Goal: Information Seeking & Learning: Learn about a topic

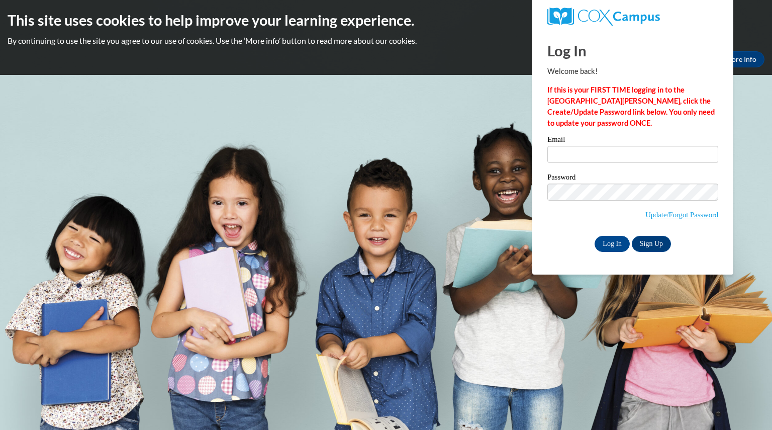
type input "[EMAIL_ADDRESS][DOMAIN_NAME]"
click at [614, 245] on input "Log In" at bounding box center [611, 244] width 35 height 16
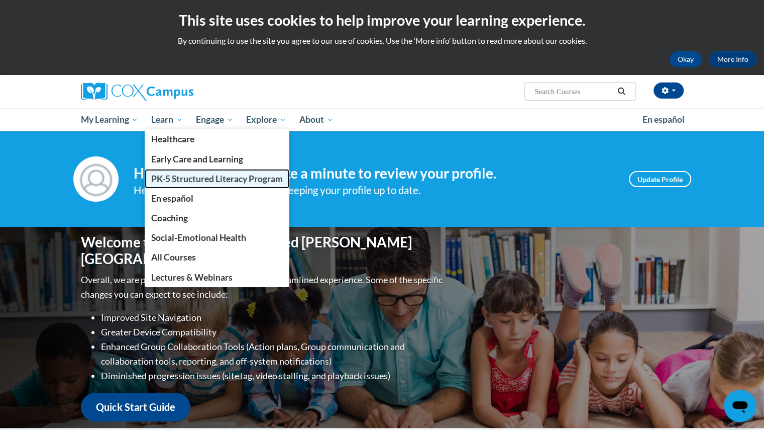
drag, startPoint x: 185, startPoint y: 181, endPoint x: 167, endPoint y: 174, distance: 19.6
click at [167, 174] on span "PK-5 Structured Literacy Program" at bounding box center [217, 178] width 132 height 11
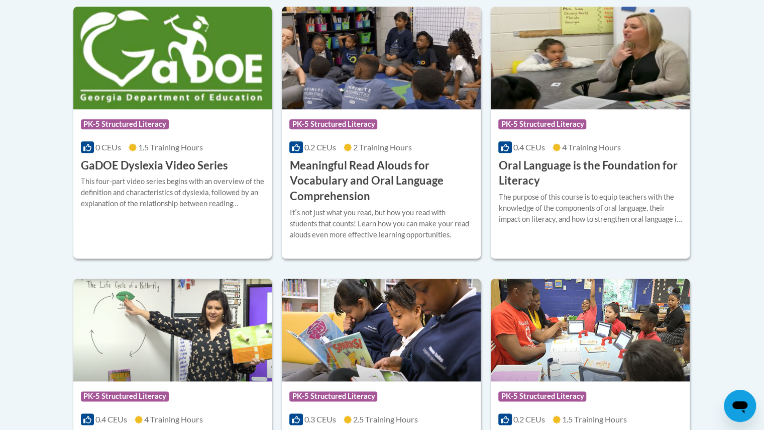
scroll to position [697, 0]
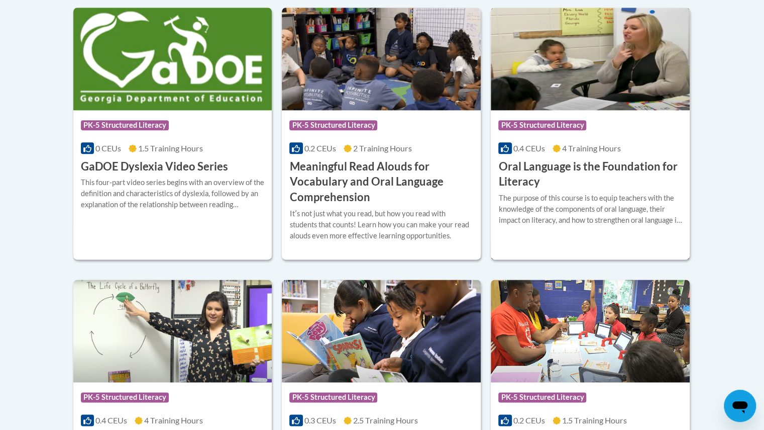
click at [570, 123] on span "PK-5 Structured Literacy" at bounding box center [543, 125] width 88 height 10
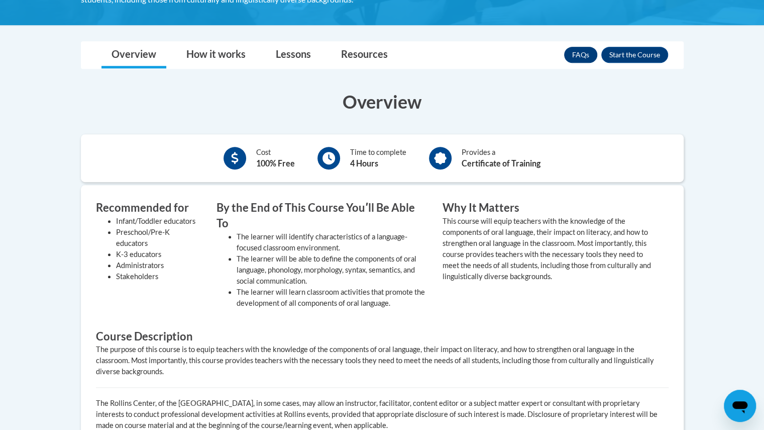
scroll to position [277, 0]
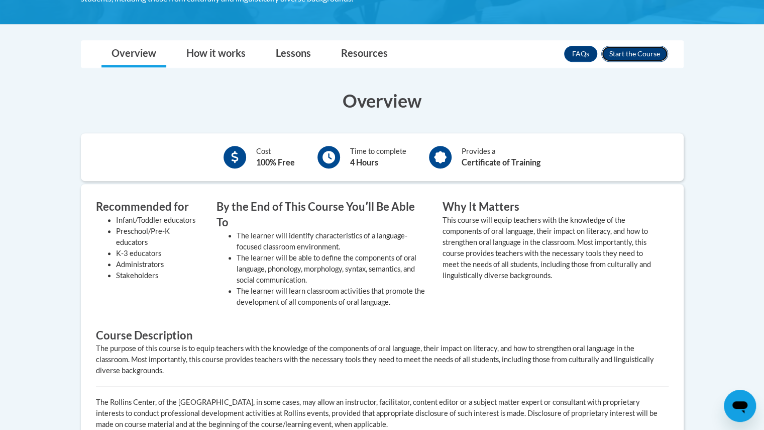
drag, startPoint x: 635, startPoint y: 52, endPoint x: 655, endPoint y: 50, distance: 19.7
click at [655, 50] on button "Enroll" at bounding box center [635, 54] width 67 height 16
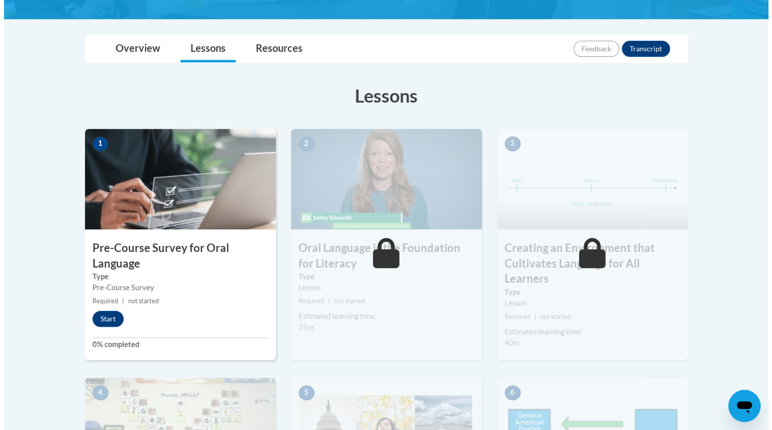
scroll to position [209, 0]
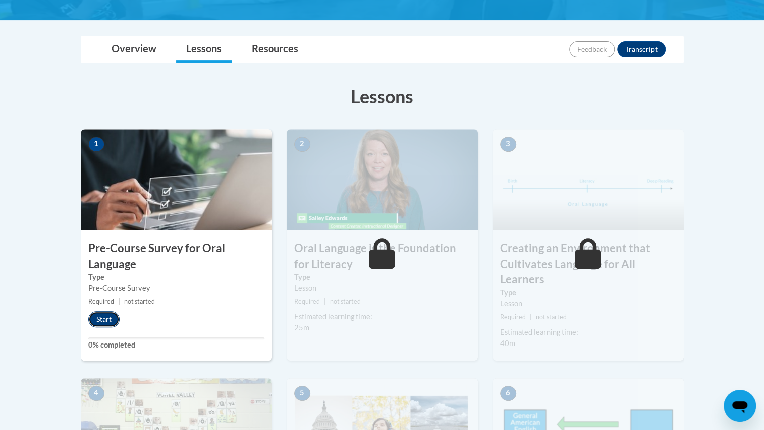
click at [110, 315] on button "Start" at bounding box center [103, 319] width 31 height 16
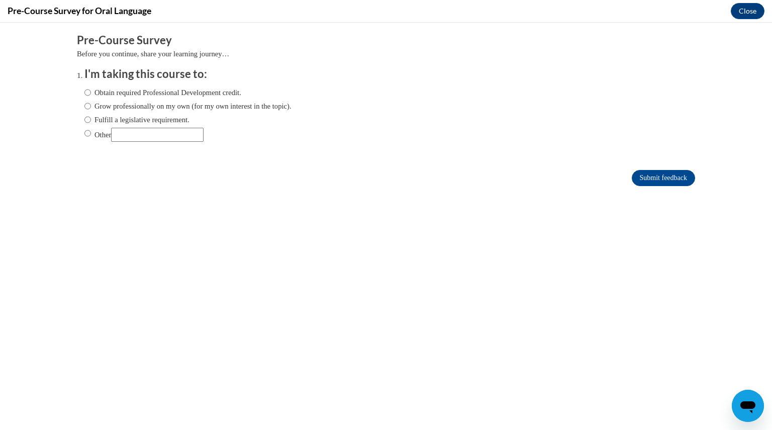
scroll to position [0, 0]
click at [84, 119] on input "Fulfill a legislative requirement." at bounding box center [87, 119] width 7 height 11
radio input "true"
click at [632, 172] on input "Submit feedback" at bounding box center [663, 178] width 63 height 16
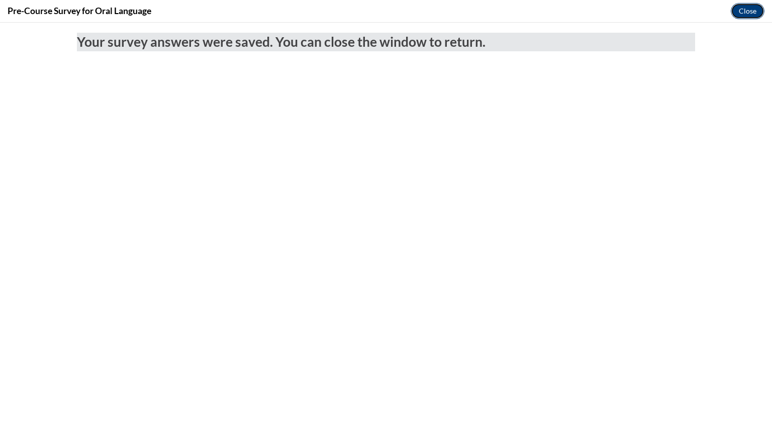
click at [741, 10] on button "Close" at bounding box center [748, 11] width 34 height 16
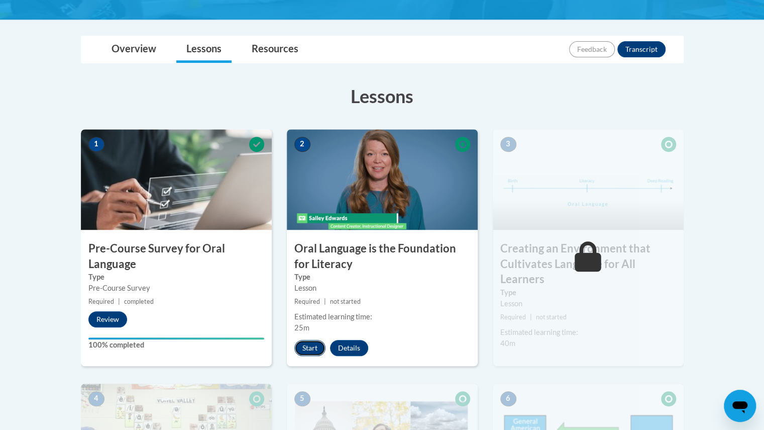
click at [319, 352] on button "Start" at bounding box center [309, 348] width 31 height 16
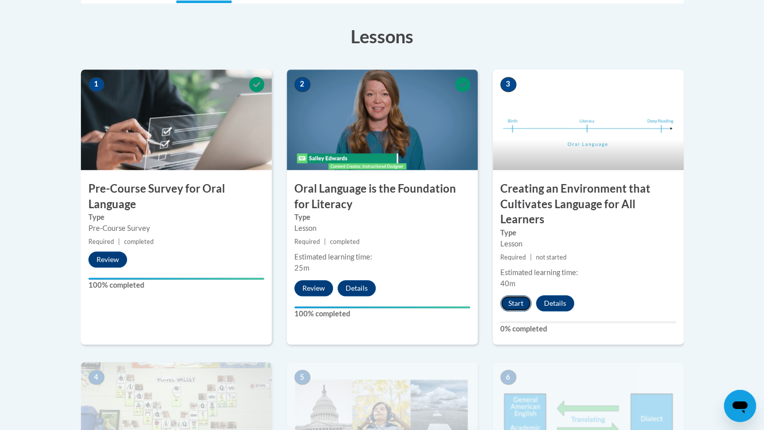
click at [515, 301] on button "Start" at bounding box center [516, 303] width 31 height 16
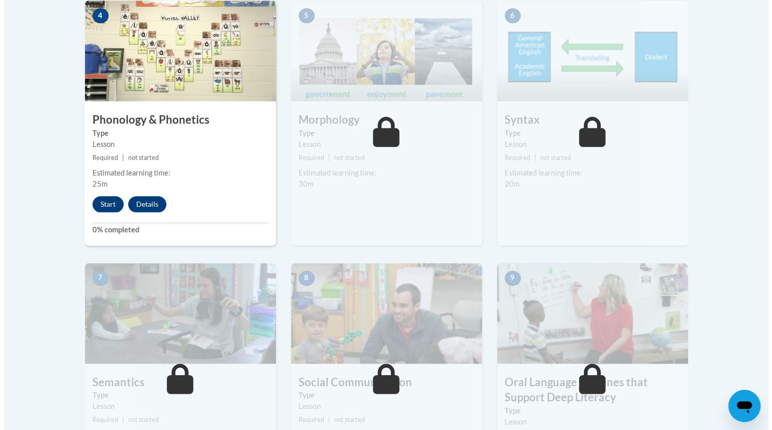
scroll to position [630, 0]
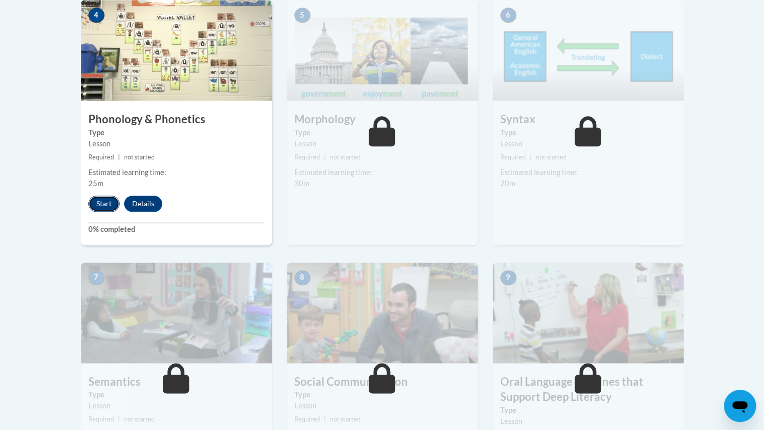
click at [100, 199] on button "Start" at bounding box center [103, 203] width 31 height 16
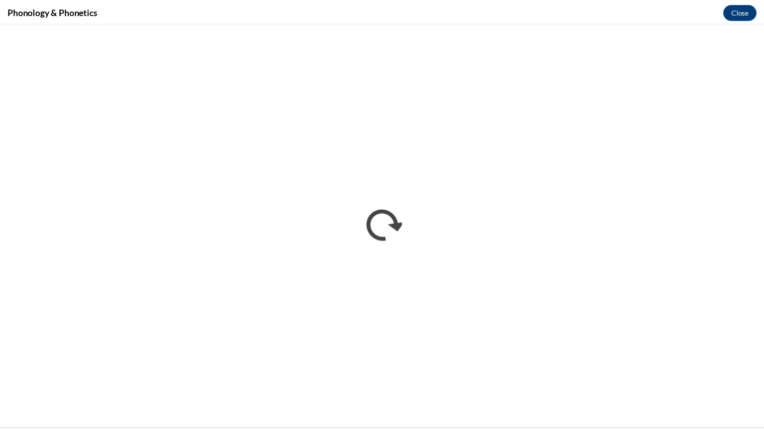
scroll to position [0, 0]
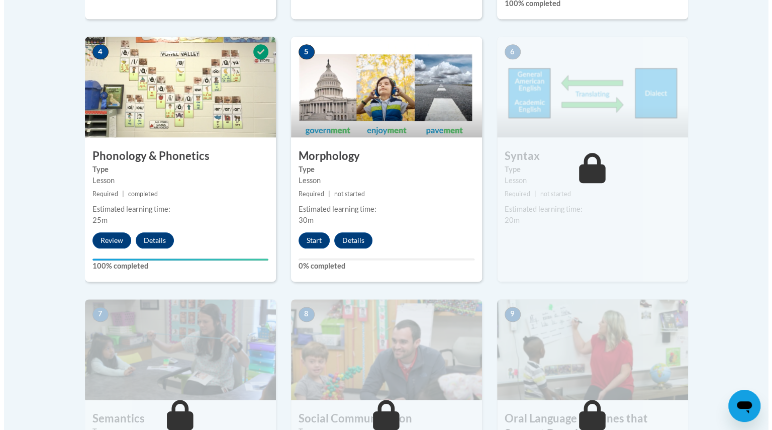
scroll to position [600, 0]
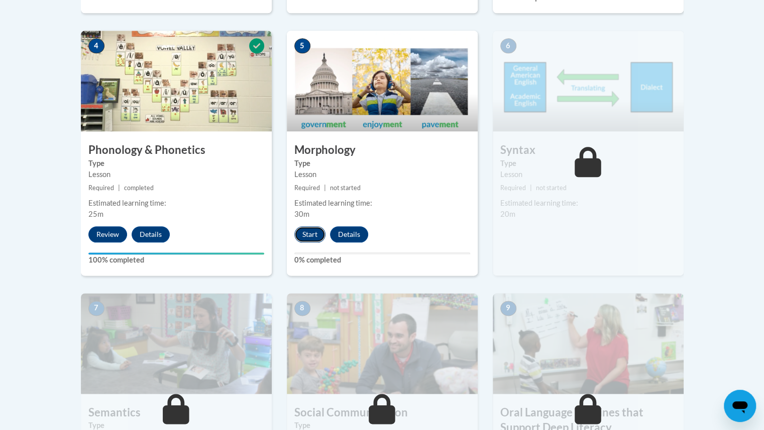
click at [311, 228] on button "Start" at bounding box center [309, 234] width 31 height 16
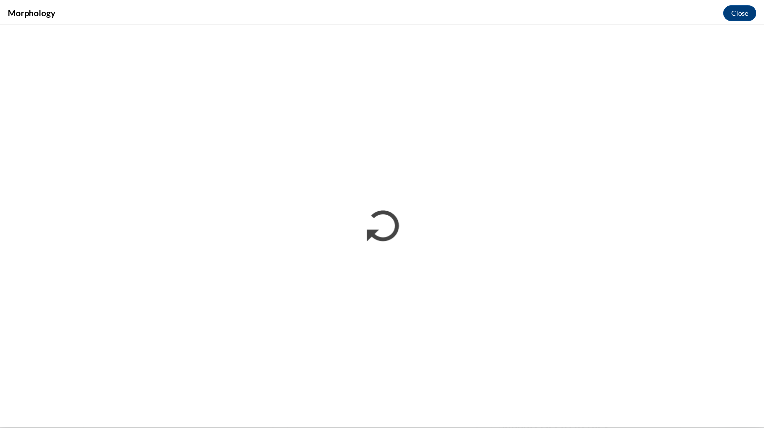
scroll to position [0, 0]
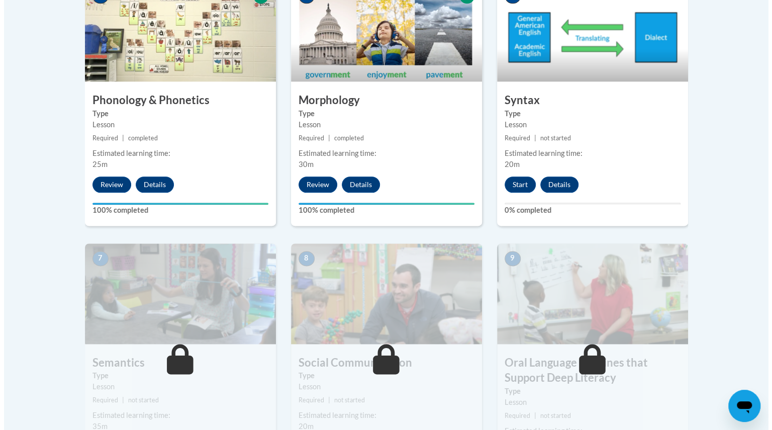
scroll to position [649, 0]
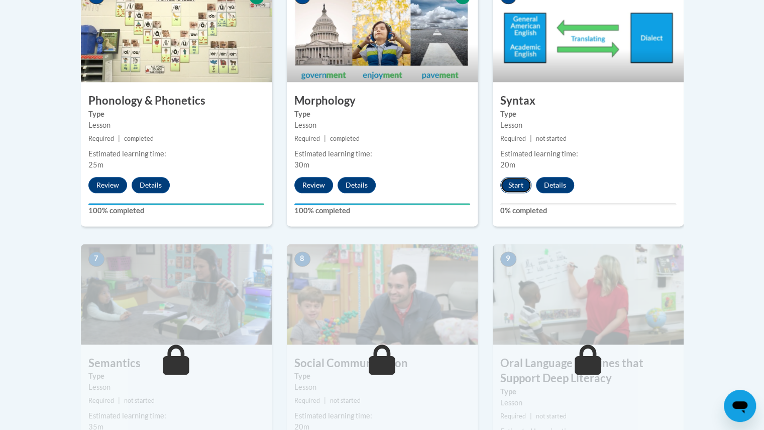
click at [517, 186] on button "Start" at bounding box center [516, 185] width 31 height 16
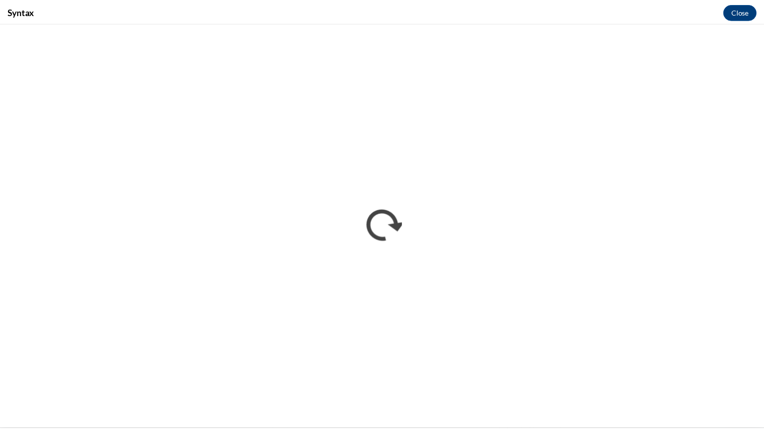
scroll to position [0, 0]
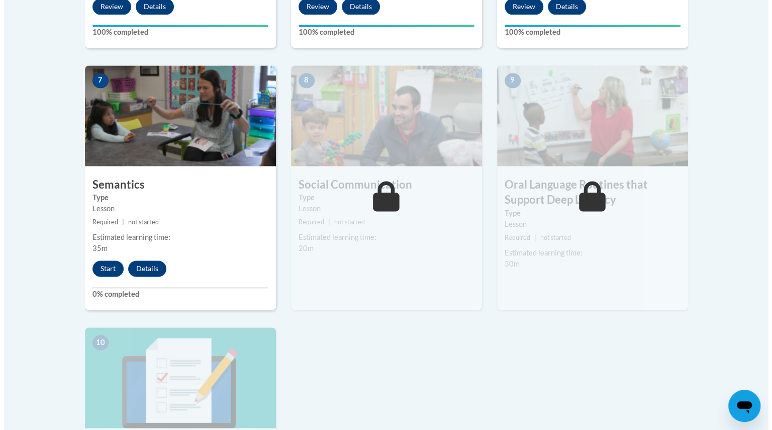
scroll to position [828, 0]
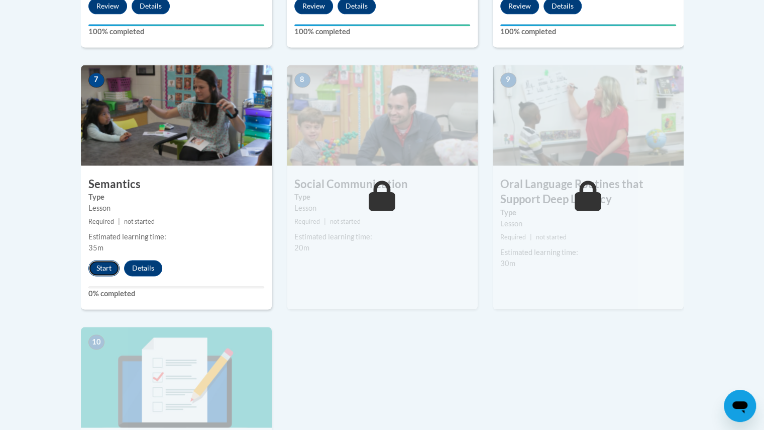
click at [101, 260] on button "Start" at bounding box center [103, 268] width 31 height 16
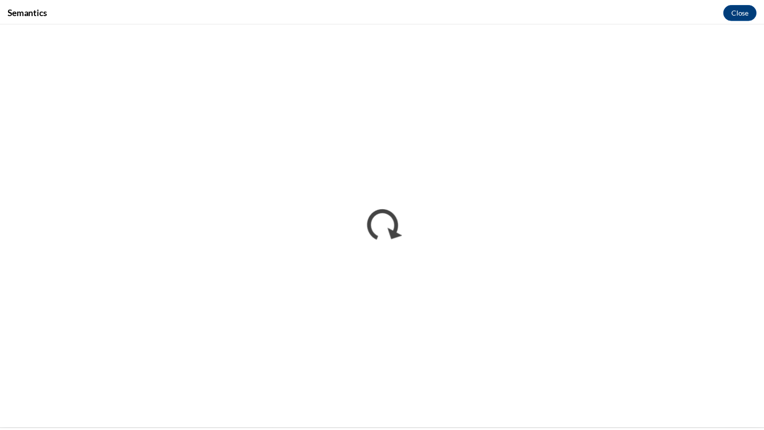
scroll to position [0, 0]
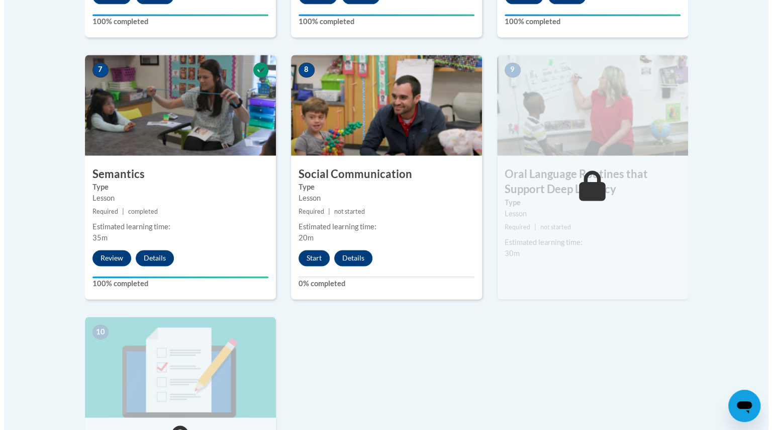
scroll to position [838, 0]
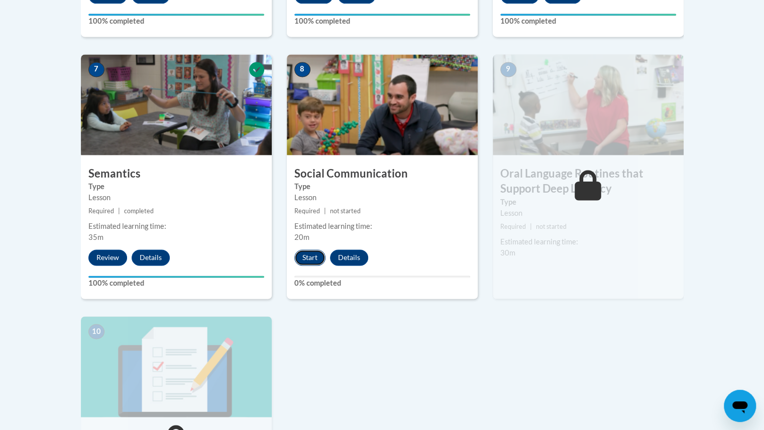
click at [313, 253] on button "Start" at bounding box center [309, 257] width 31 height 16
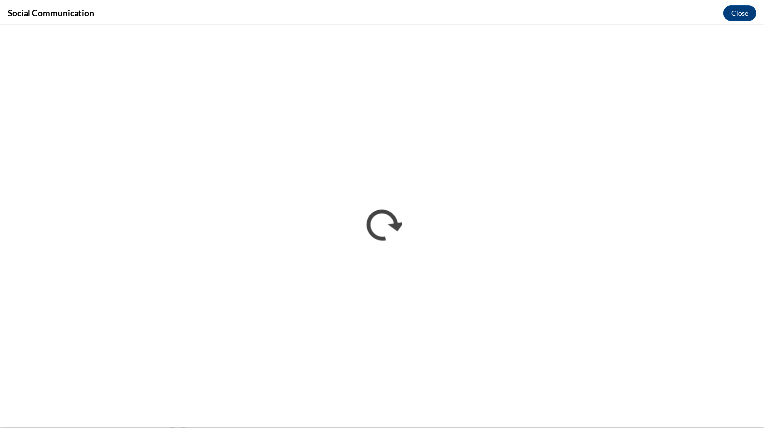
scroll to position [0, 0]
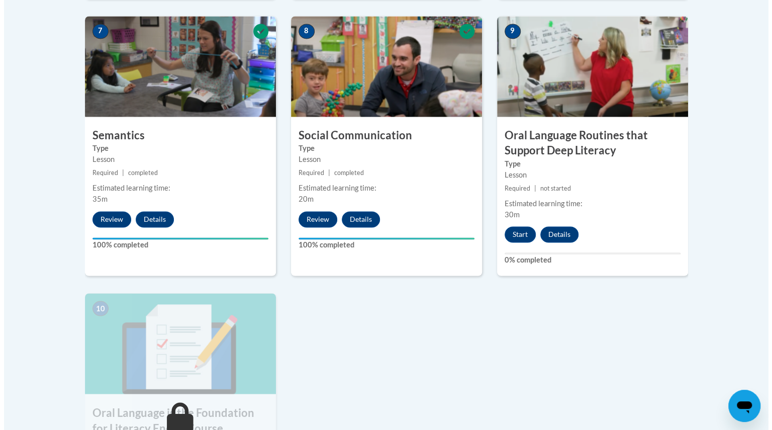
scroll to position [876, 0]
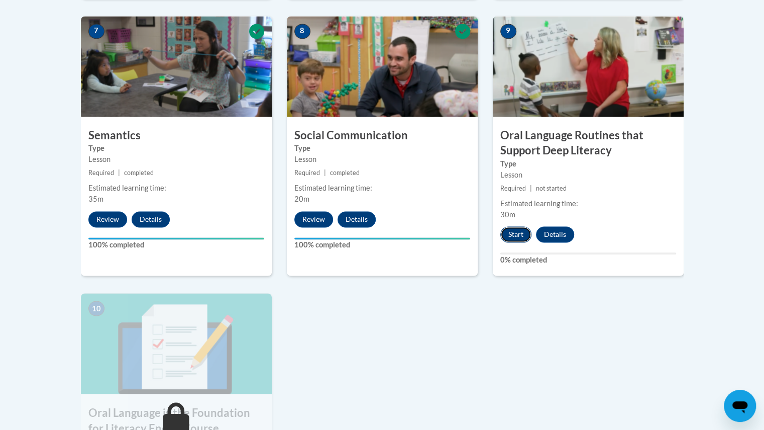
click at [515, 236] on button "Start" at bounding box center [516, 234] width 31 height 16
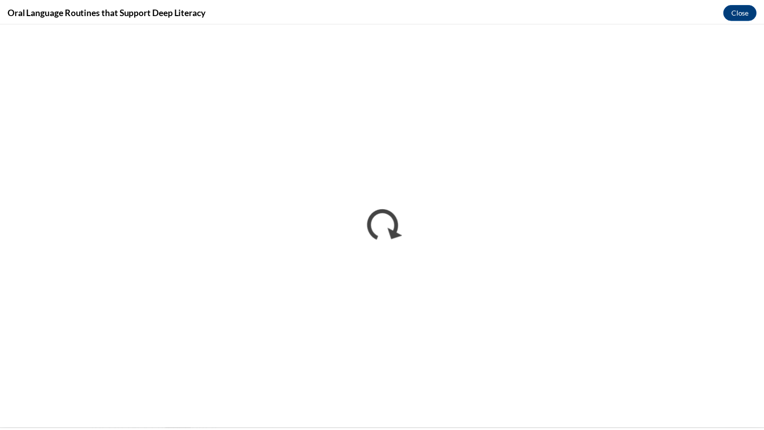
scroll to position [0, 0]
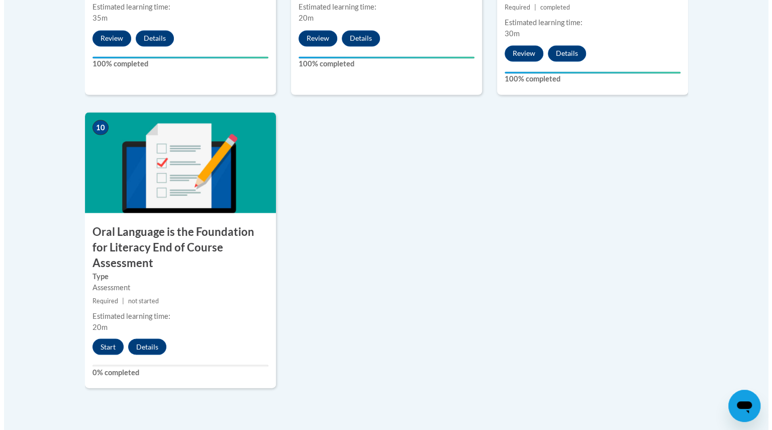
scroll to position [1104, 0]
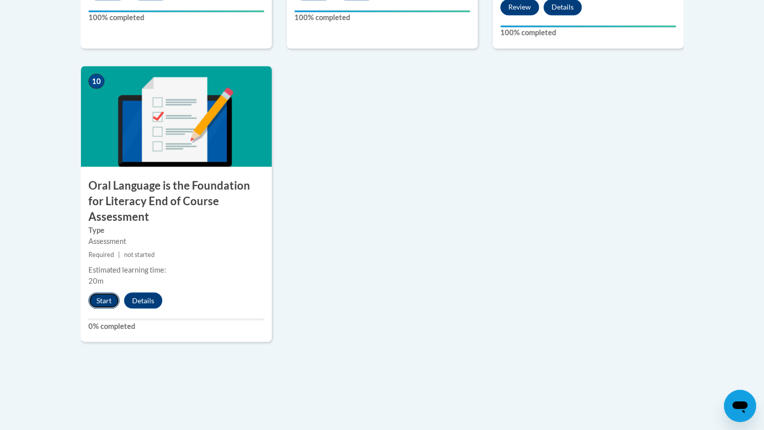
click at [102, 292] on button "Start" at bounding box center [103, 300] width 31 height 16
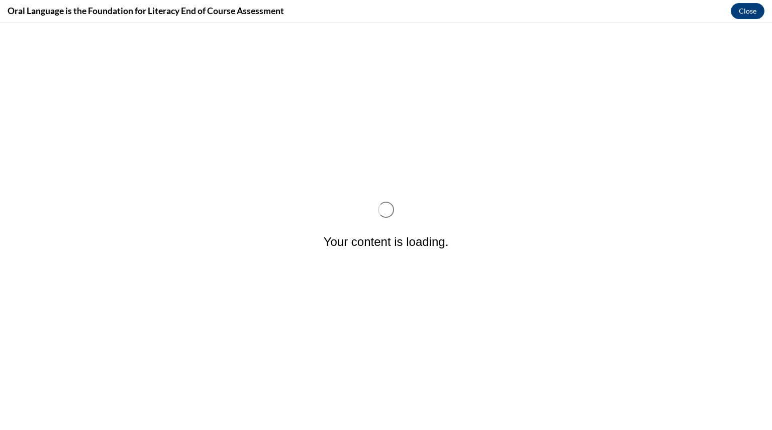
scroll to position [0, 0]
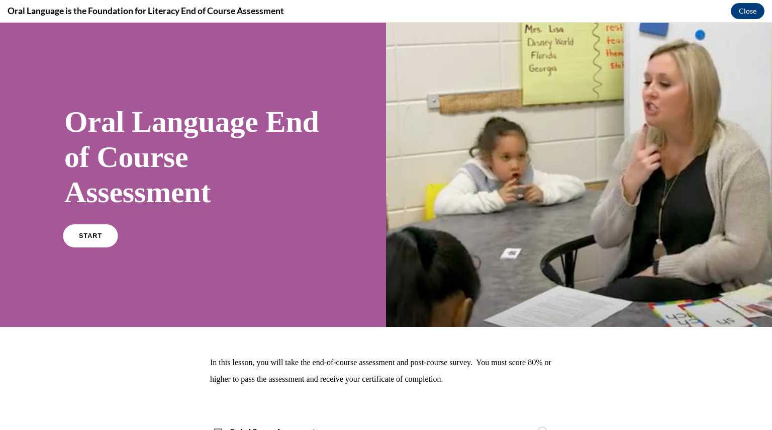
click at [91, 234] on span "START" at bounding box center [90, 236] width 23 height 8
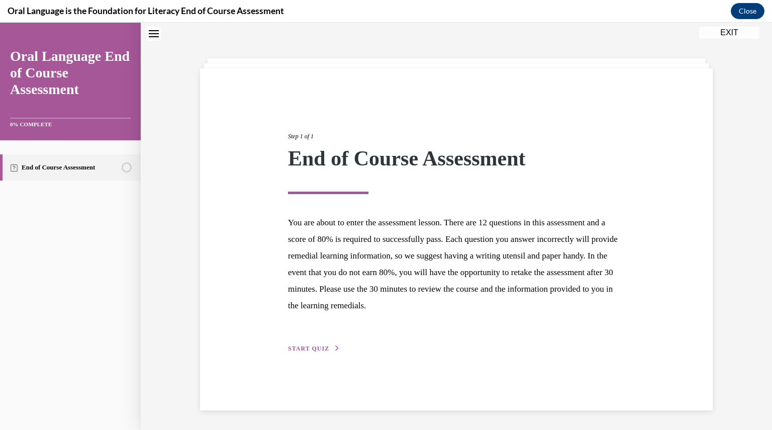
scroll to position [32, 0]
click at [310, 348] on span "START QUIZ" at bounding box center [308, 347] width 41 height 7
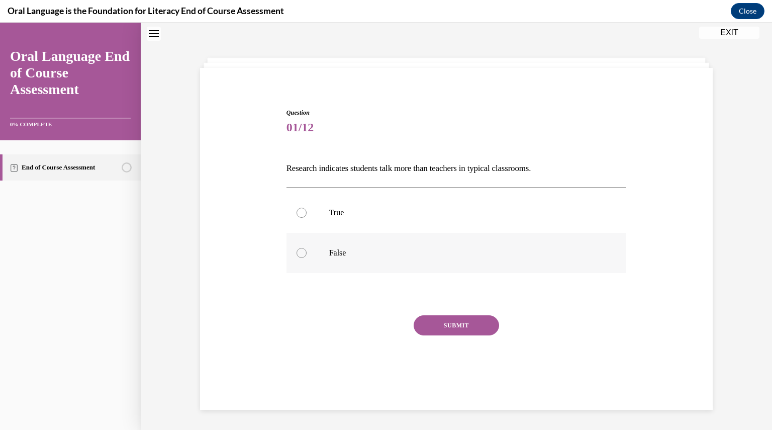
click at [299, 249] on div at bounding box center [301, 253] width 10 height 10
click at [299, 249] on input "False" at bounding box center [301, 253] width 10 height 10
radio input "true"
click at [433, 323] on button "SUBMIT" at bounding box center [456, 325] width 85 height 20
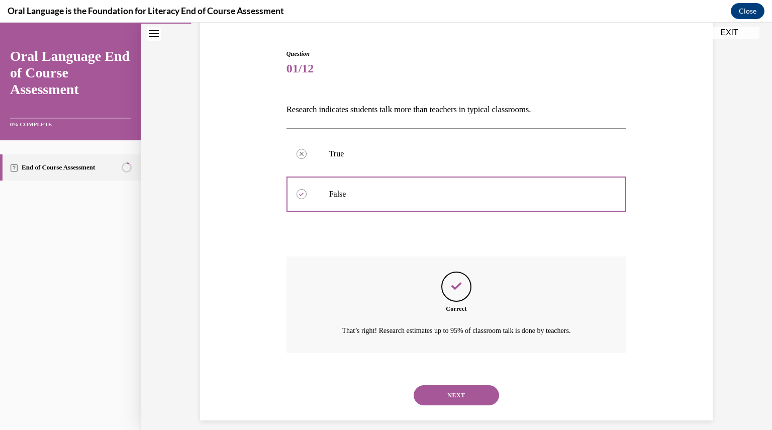
scroll to position [101, 0]
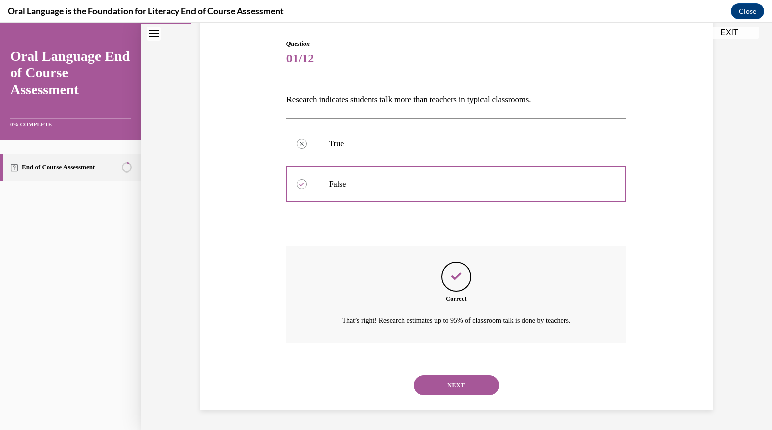
click at [474, 385] on button "NEXT" at bounding box center [456, 385] width 85 height 20
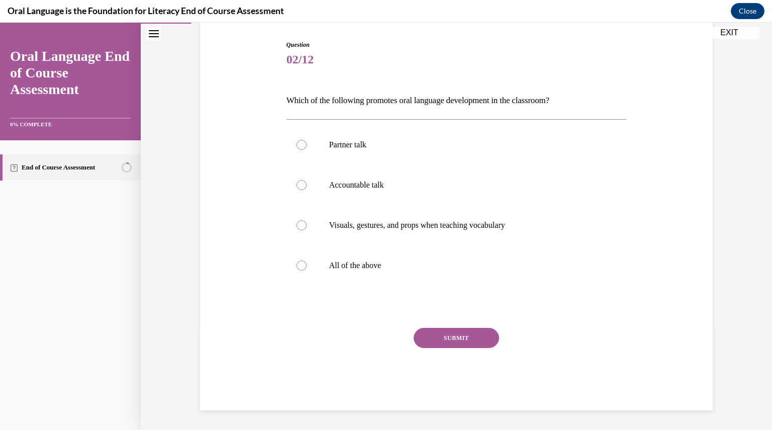
scroll to position [51, 0]
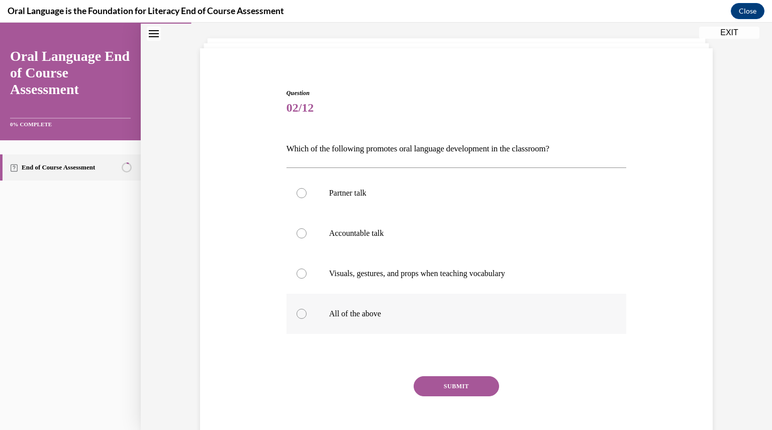
click at [296, 312] on div at bounding box center [301, 314] width 10 height 10
click at [296, 312] on input "All of the above" at bounding box center [301, 314] width 10 height 10
radio input "true"
click at [474, 383] on button "SUBMIT" at bounding box center [456, 386] width 85 height 20
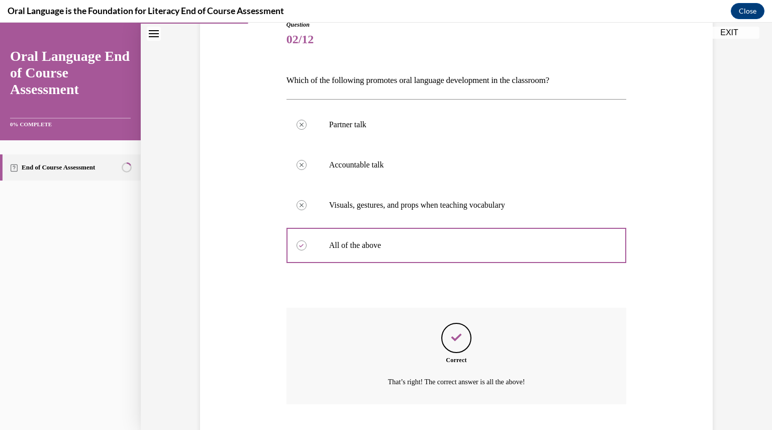
click at [474, 383] on div "That’s right! The correct answer is all the above!" at bounding box center [456, 381] width 340 height 15
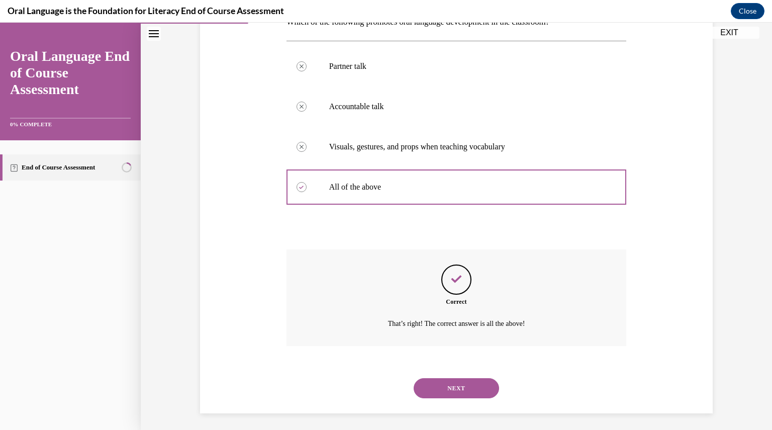
scroll to position [181, 0]
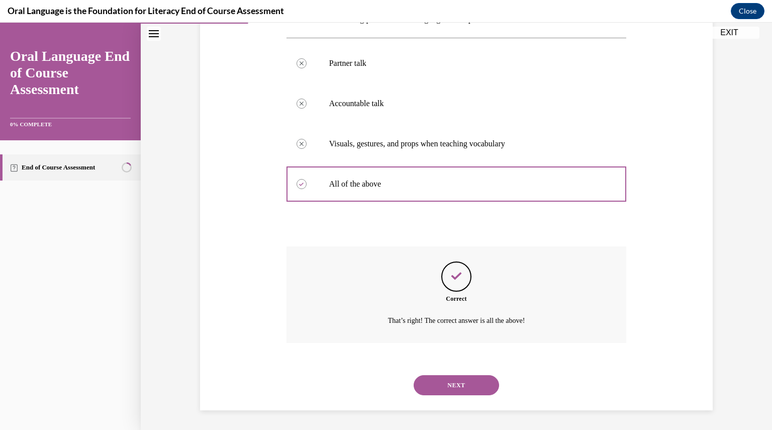
click at [474, 383] on button "NEXT" at bounding box center [456, 385] width 85 height 20
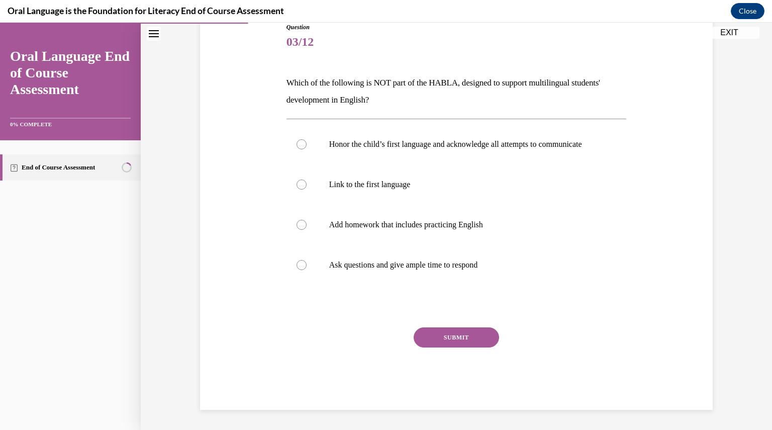
scroll to position [112, 0]
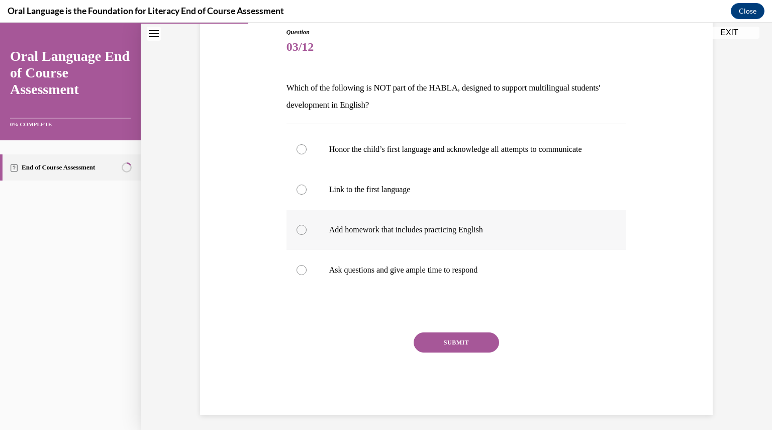
click at [295, 245] on label "Add homework that includes practicing English" at bounding box center [456, 230] width 340 height 40
click at [296, 235] on input "Add homework that includes practicing English" at bounding box center [301, 230] width 10 height 10
radio input "true"
click at [428, 345] on button "SUBMIT" at bounding box center [456, 342] width 85 height 20
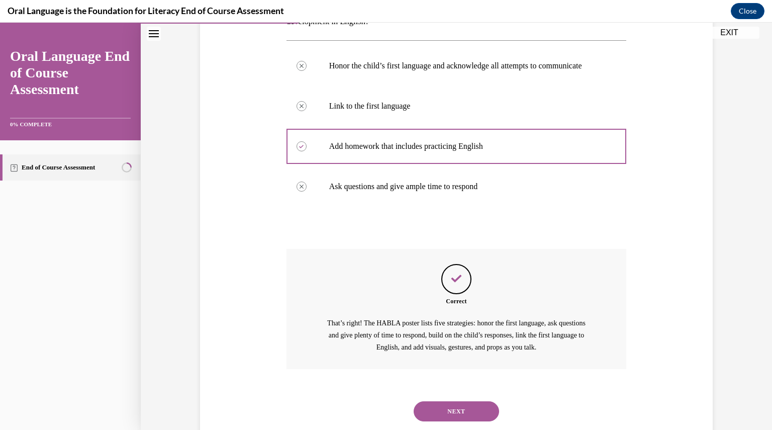
scroll to position [232, 0]
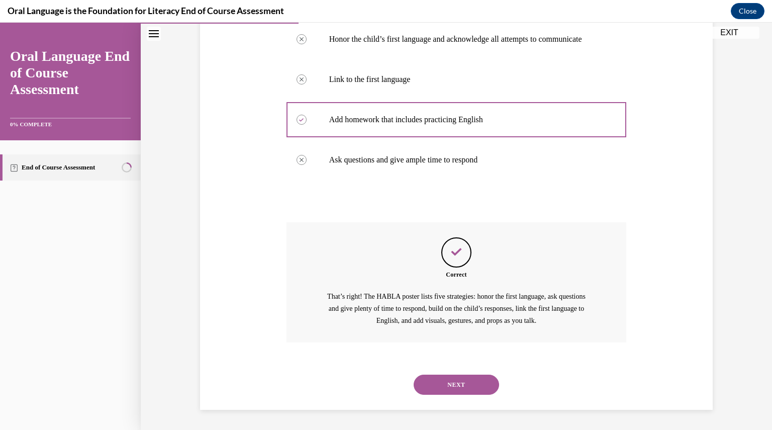
click at [465, 382] on button "NEXT" at bounding box center [456, 384] width 85 height 20
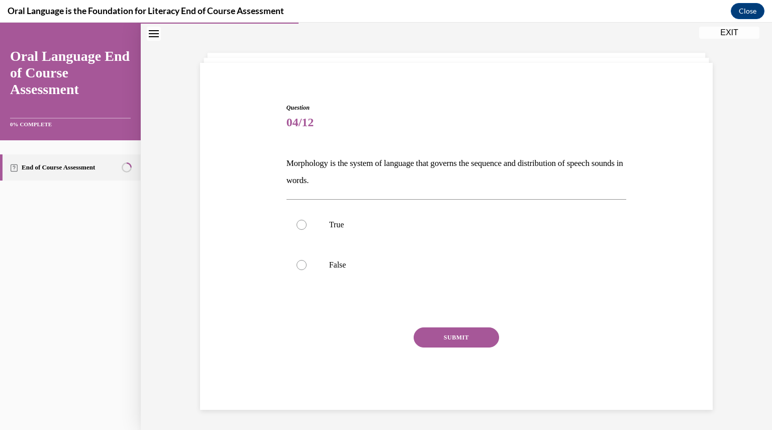
scroll to position [36, 0]
click at [298, 266] on div at bounding box center [301, 265] width 10 height 10
click at [298, 266] on input "False" at bounding box center [301, 265] width 10 height 10
radio input "true"
drag, startPoint x: 430, startPoint y: 337, endPoint x: 424, endPoint y: 337, distance: 6.0
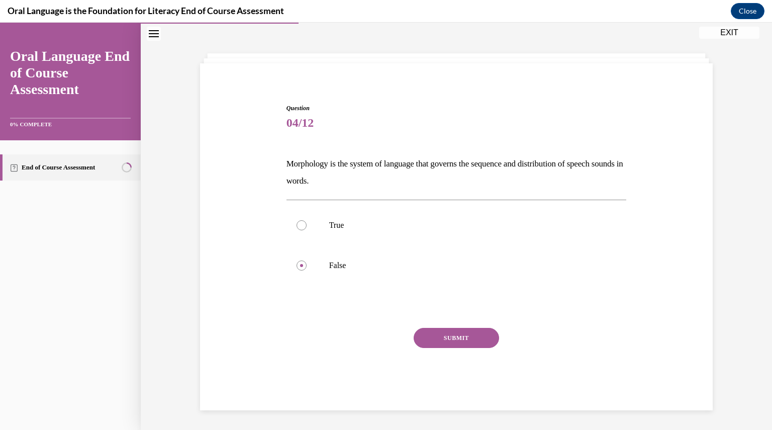
click at [424, 337] on button "SUBMIT" at bounding box center [456, 338] width 85 height 20
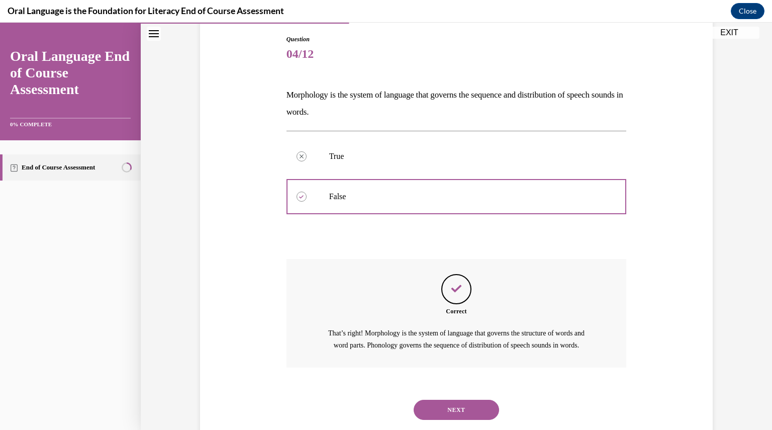
scroll to position [141, 0]
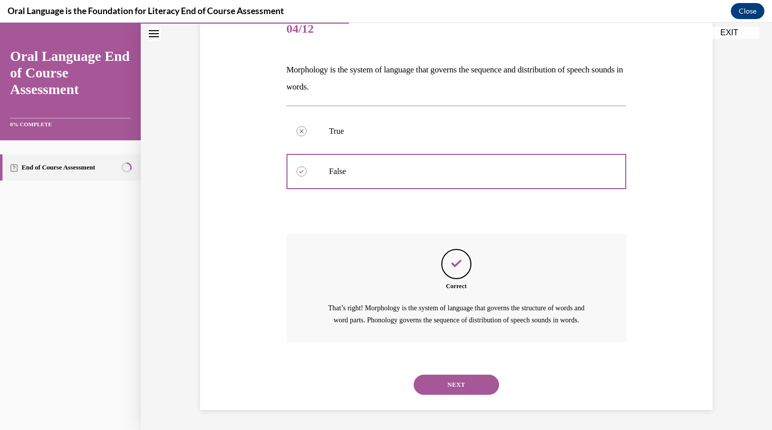
click at [453, 370] on div "NEXT" at bounding box center [456, 384] width 340 height 40
click at [455, 380] on button "NEXT" at bounding box center [456, 384] width 85 height 20
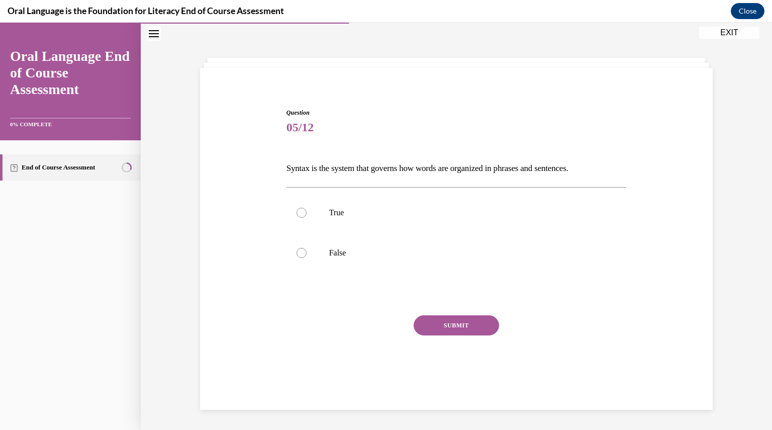
scroll to position [32, 0]
click at [301, 219] on label "True" at bounding box center [456, 212] width 340 height 40
click at [301, 218] on input "True" at bounding box center [301, 213] width 10 height 10
radio input "true"
click at [461, 315] on button "SUBMIT" at bounding box center [456, 325] width 85 height 20
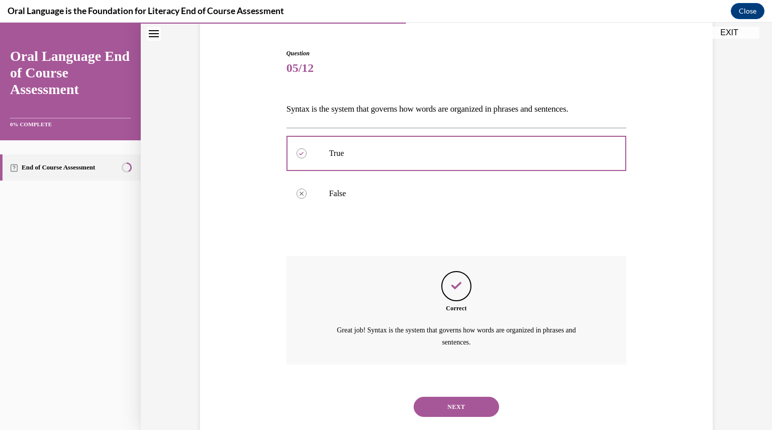
scroll to position [112, 0]
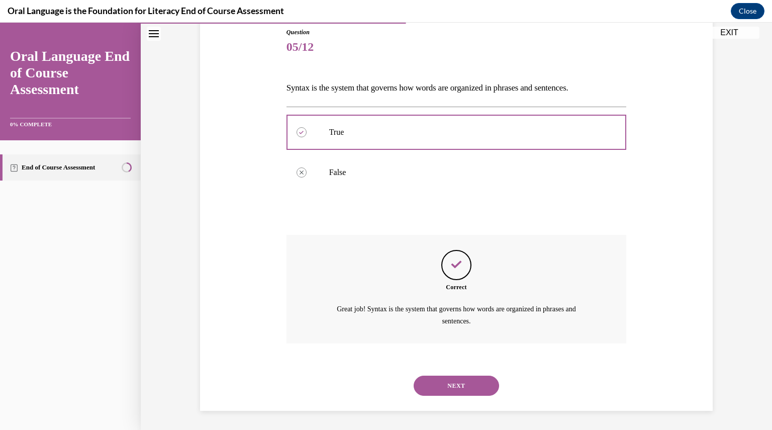
click at [461, 392] on button "NEXT" at bounding box center [456, 385] width 85 height 20
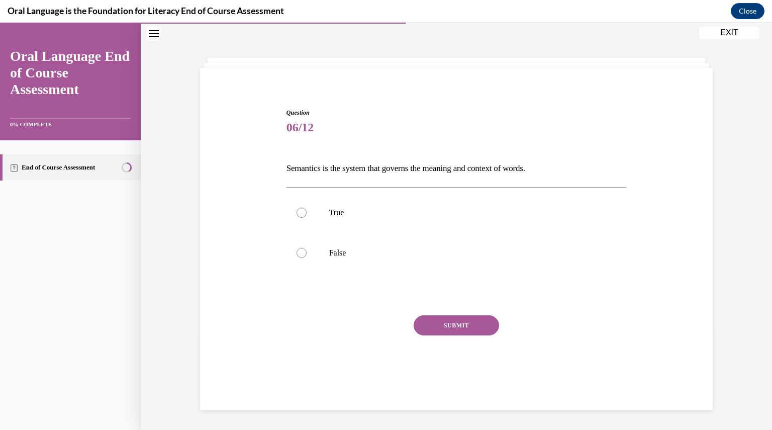
scroll to position [32, 0]
click at [297, 215] on div at bounding box center [301, 213] width 10 height 10
click at [297, 215] on input "True" at bounding box center [301, 213] width 10 height 10
radio input "true"
click at [442, 328] on button "SUBMIT" at bounding box center [456, 325] width 85 height 20
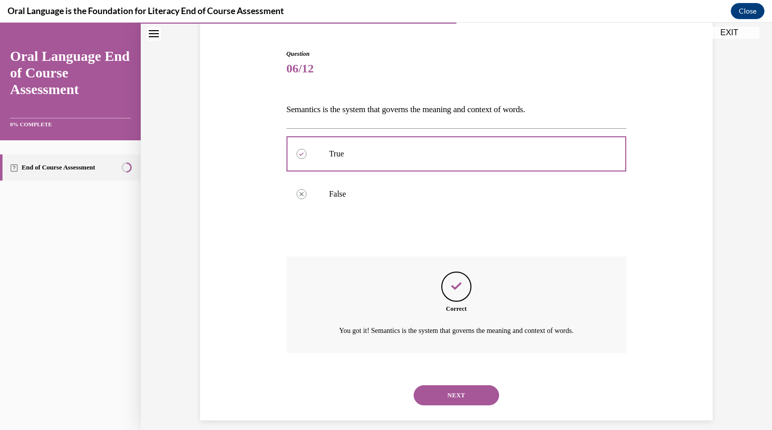
scroll to position [101, 0]
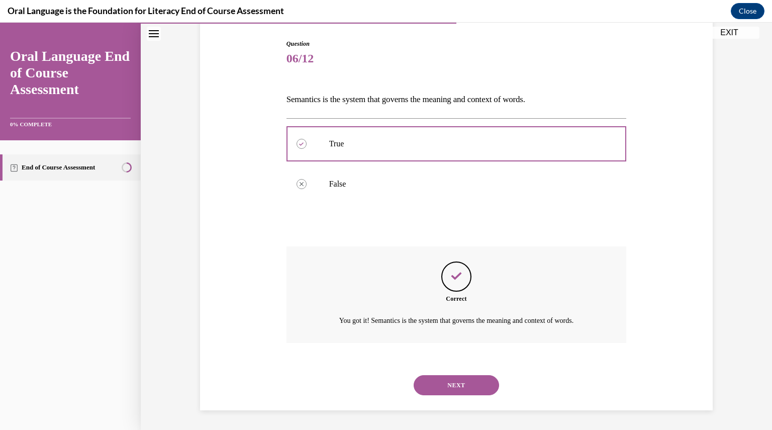
click at [469, 384] on button "NEXT" at bounding box center [456, 385] width 85 height 20
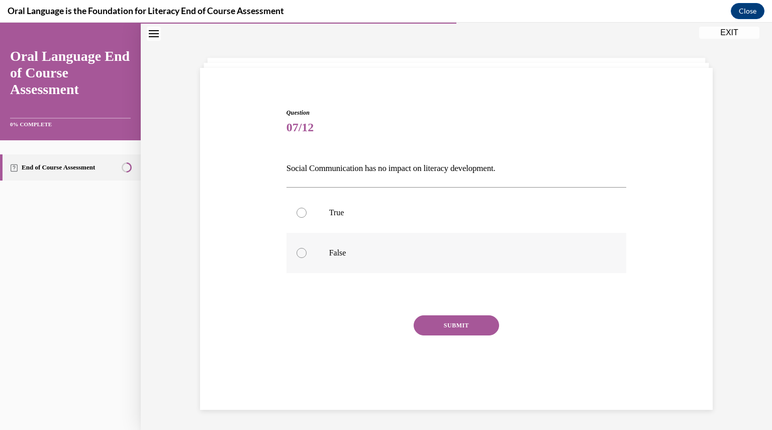
click at [300, 251] on div at bounding box center [301, 253] width 10 height 10
click at [300, 251] on input "False" at bounding box center [301, 253] width 10 height 10
radio input "true"
click at [447, 326] on button "SUBMIT" at bounding box center [456, 325] width 85 height 20
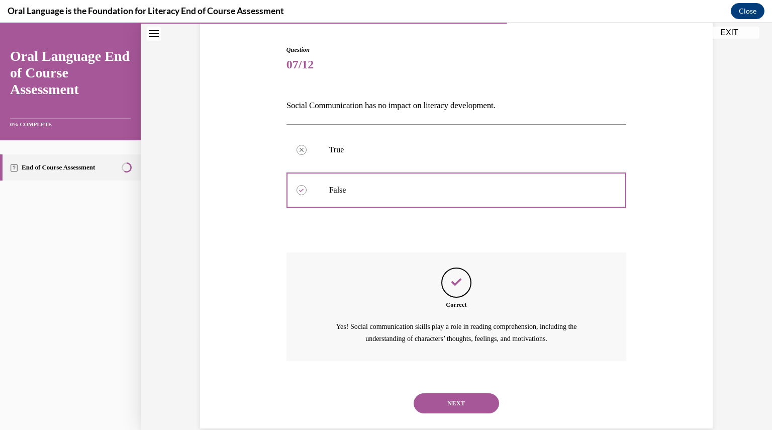
scroll to position [112, 0]
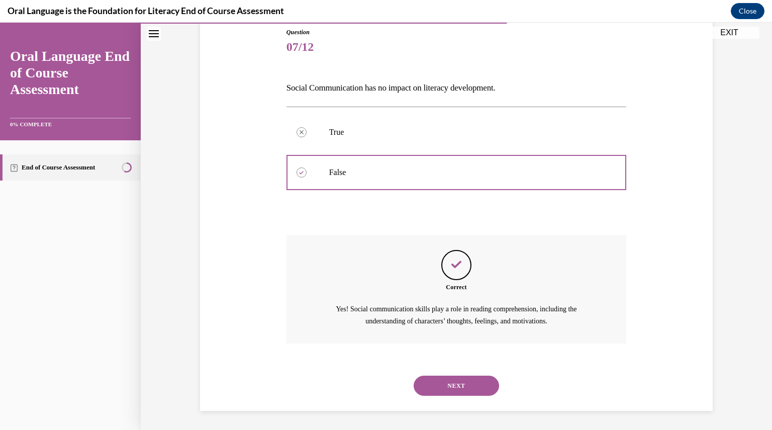
click at [483, 390] on button "NEXT" at bounding box center [456, 385] width 85 height 20
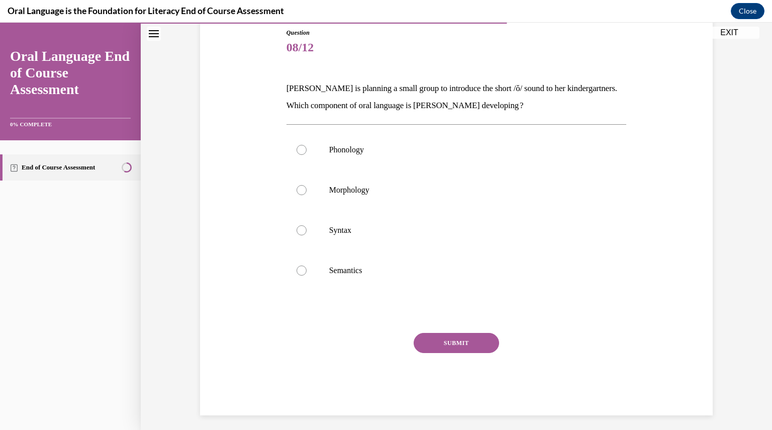
scroll to position [52, 0]
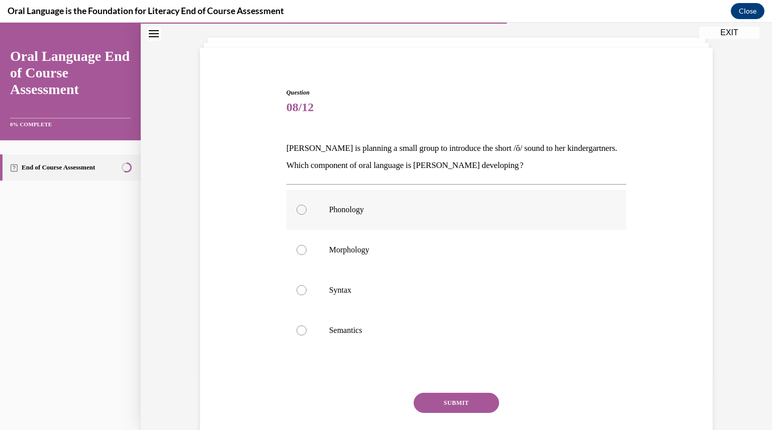
click at [414, 221] on label "Phonology" at bounding box center [456, 209] width 340 height 40
click at [307, 215] on input "Phonology" at bounding box center [301, 210] width 10 height 10
radio input "true"
click at [477, 399] on button "SUBMIT" at bounding box center [456, 402] width 85 height 20
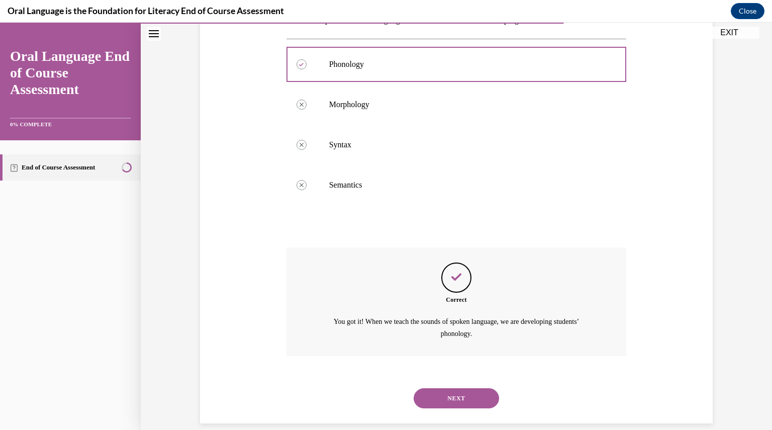
scroll to position [210, 0]
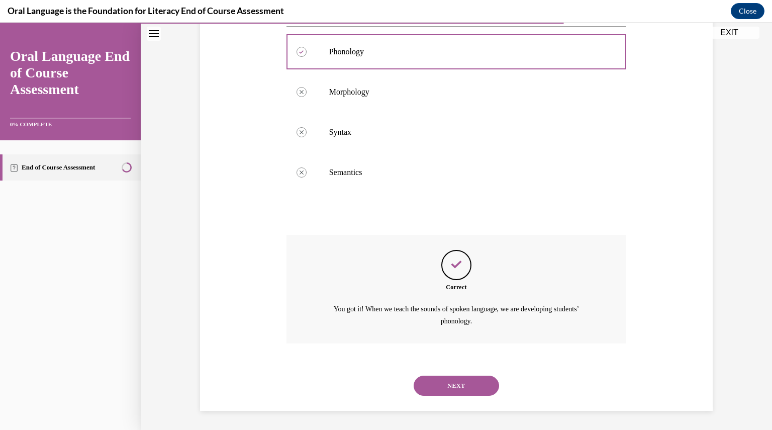
click at [472, 370] on div "NEXT" at bounding box center [456, 385] width 340 height 40
click at [477, 380] on button "NEXT" at bounding box center [456, 385] width 85 height 20
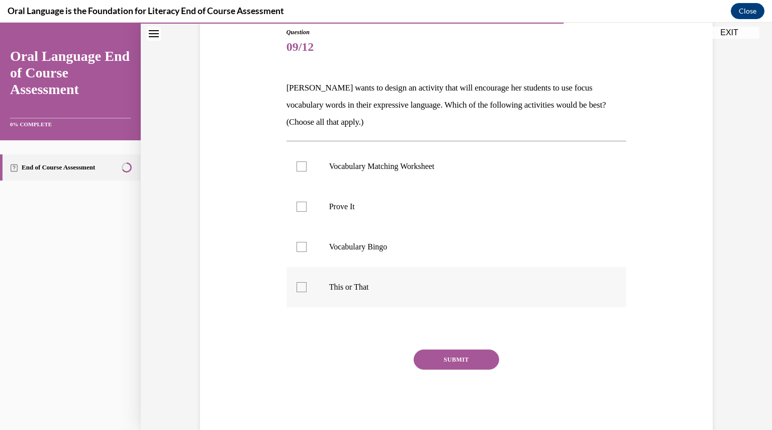
click at [552, 286] on p "This or That" at bounding box center [465, 287] width 272 height 10
click at [307, 286] on input "This or That" at bounding box center [301, 287] width 10 height 10
checkbox input "true"
click at [481, 213] on label "Prove It" at bounding box center [456, 206] width 340 height 40
click at [307, 212] on input "Prove It" at bounding box center [301, 207] width 10 height 10
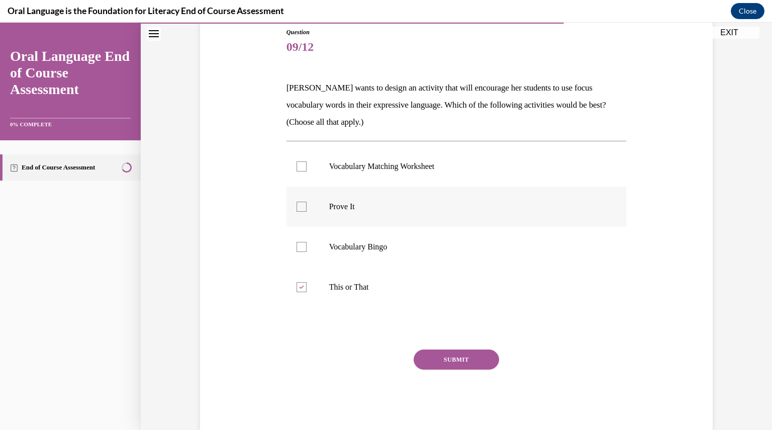
checkbox input "true"
click at [463, 355] on button "SUBMIT" at bounding box center [456, 359] width 85 height 20
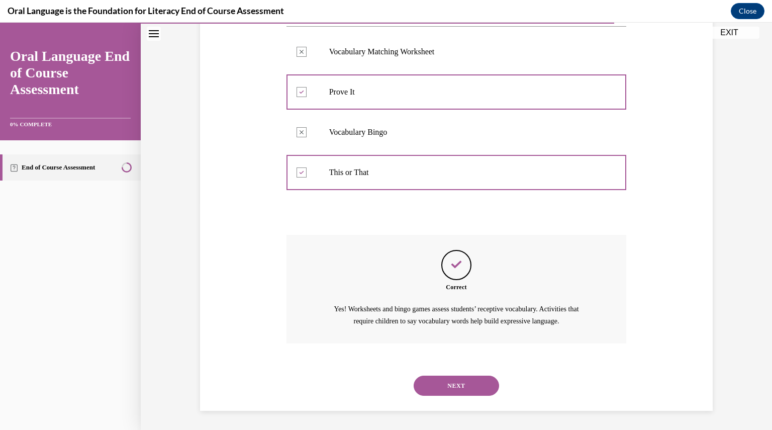
scroll to position [225, 0]
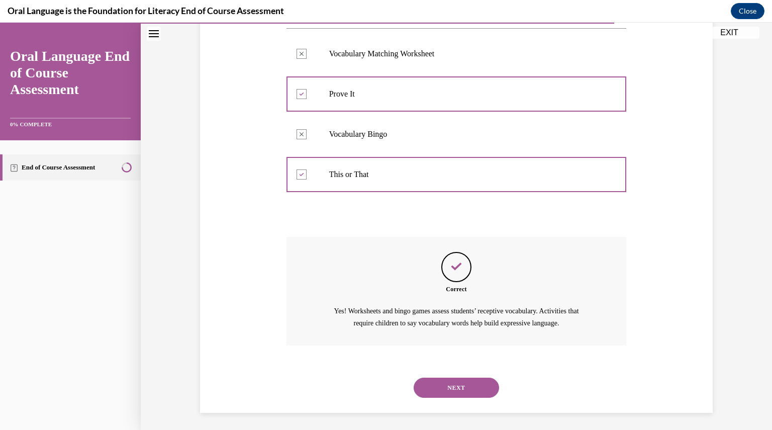
click at [473, 390] on button "NEXT" at bounding box center [456, 387] width 85 height 20
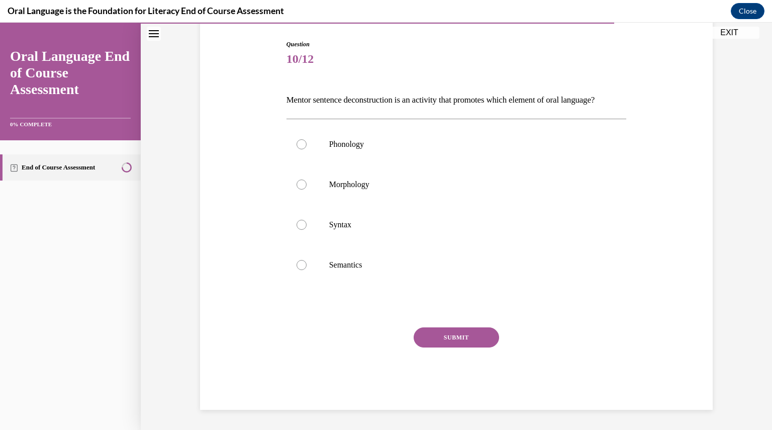
scroll to position [112, 0]
click at [299, 235] on label "Syntax" at bounding box center [456, 225] width 340 height 40
click at [299, 230] on input "Syntax" at bounding box center [301, 225] width 10 height 10
radio input "true"
click at [452, 347] on button "SUBMIT" at bounding box center [456, 337] width 85 height 20
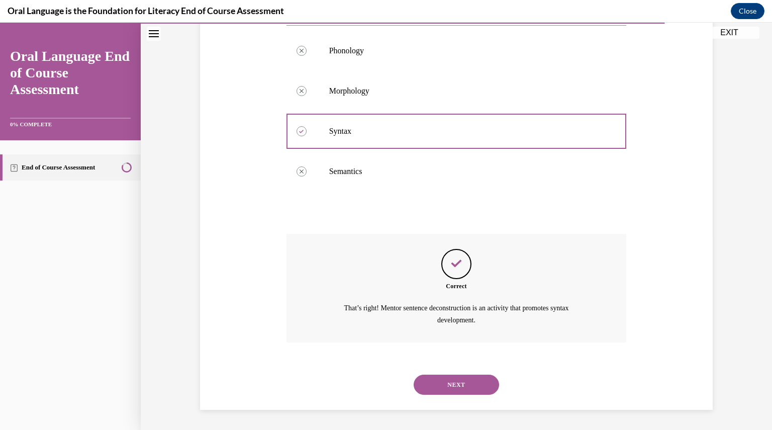
click at [455, 375] on button "NEXT" at bounding box center [456, 384] width 85 height 20
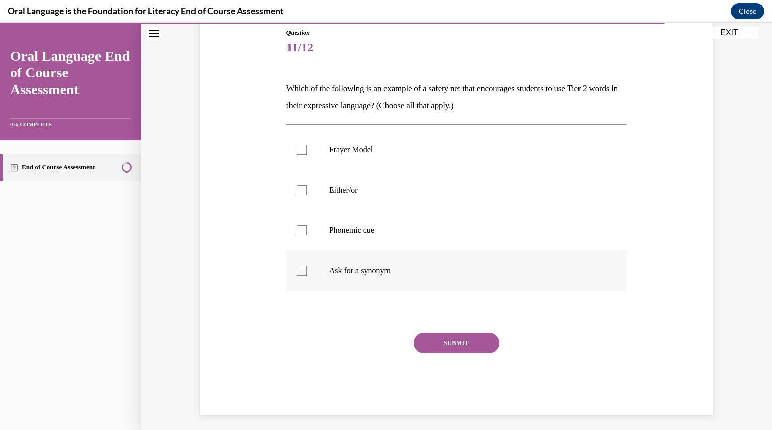
click at [297, 274] on div at bounding box center [301, 270] width 10 height 10
click at [297, 274] on input "Ask for a synonym" at bounding box center [301, 270] width 10 height 10
checkbox input "true"
click at [297, 231] on div at bounding box center [301, 230] width 10 height 10
click at [297, 231] on input "Phonemic cue" at bounding box center [301, 230] width 10 height 10
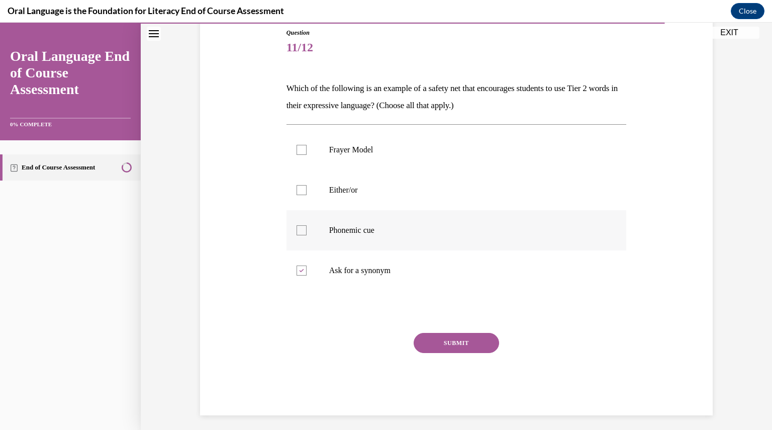
checkbox input "true"
click at [300, 188] on div at bounding box center [301, 190] width 10 height 10
click at [300, 188] on input "Either/or" at bounding box center [301, 190] width 10 height 10
checkbox input "true"
click at [470, 340] on button "SUBMIT" at bounding box center [456, 343] width 85 height 20
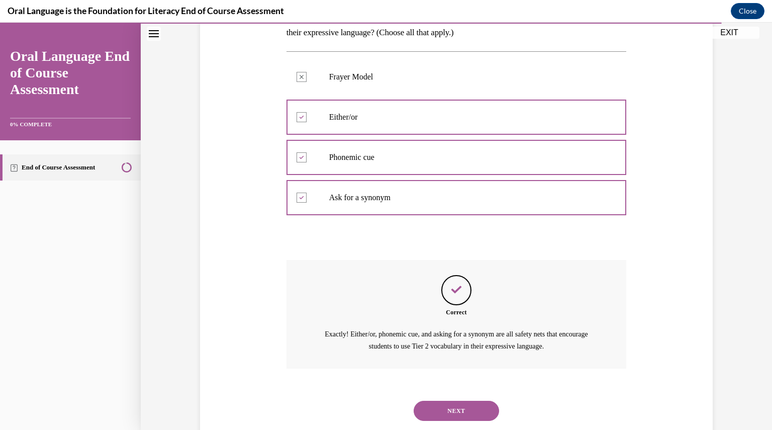
scroll to position [210, 0]
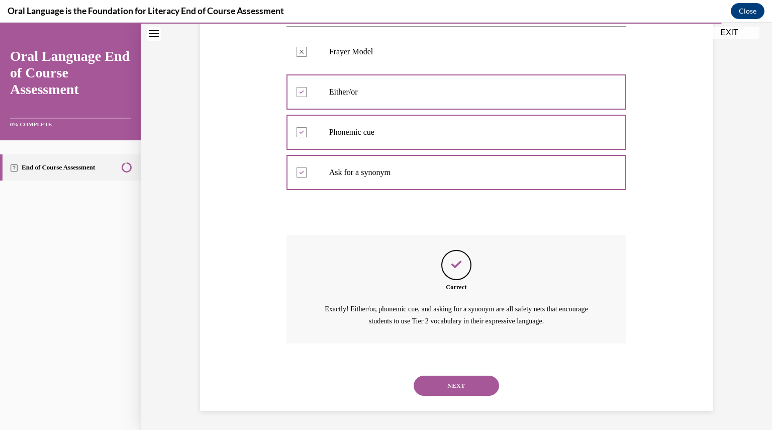
click at [475, 391] on button "NEXT" at bounding box center [456, 385] width 85 height 20
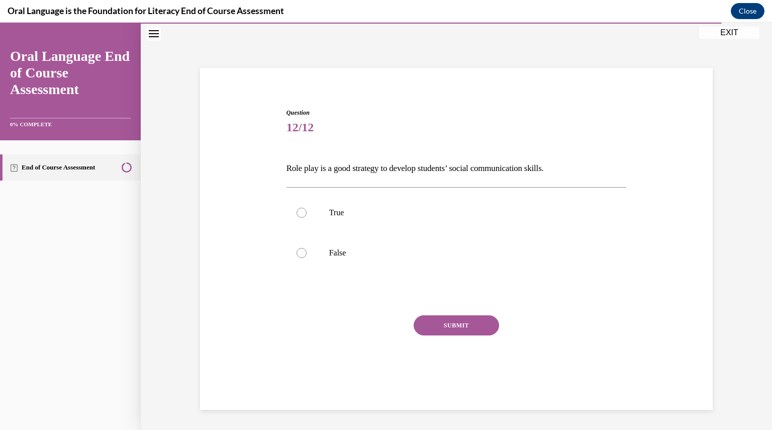
click at [475, 391] on div "NEXT" at bounding box center [456, 397] width 340 height 20
click at [296, 208] on div at bounding box center [301, 213] width 10 height 10
click at [296, 208] on input "True" at bounding box center [301, 213] width 10 height 10
radio input "true"
click at [467, 330] on button "SUBMIT" at bounding box center [456, 325] width 85 height 20
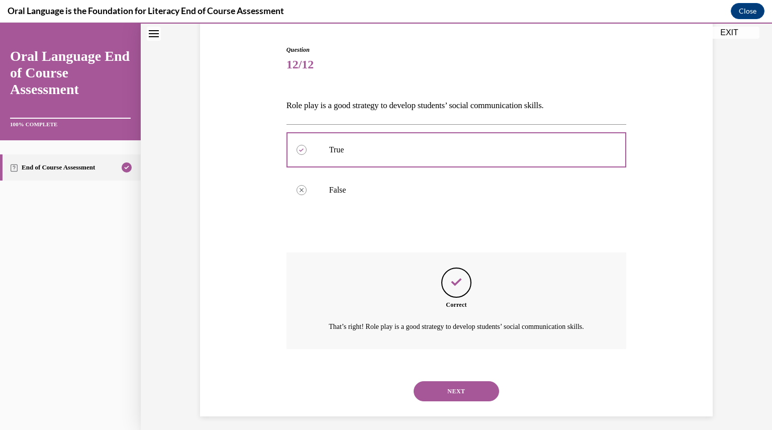
scroll to position [112, 0]
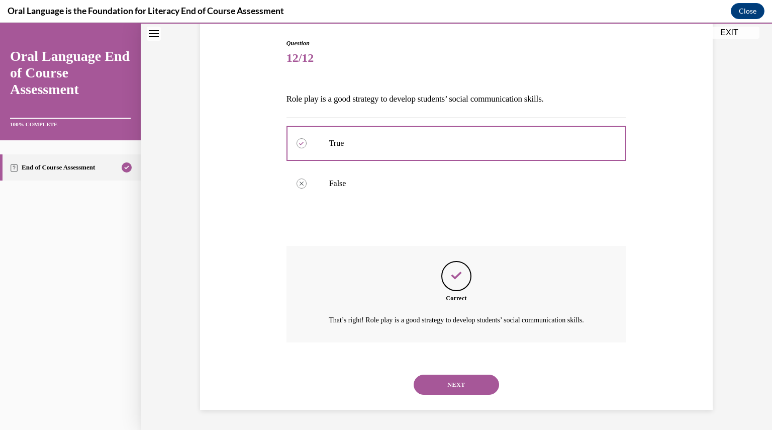
click at [469, 393] on button "NEXT" at bounding box center [456, 384] width 85 height 20
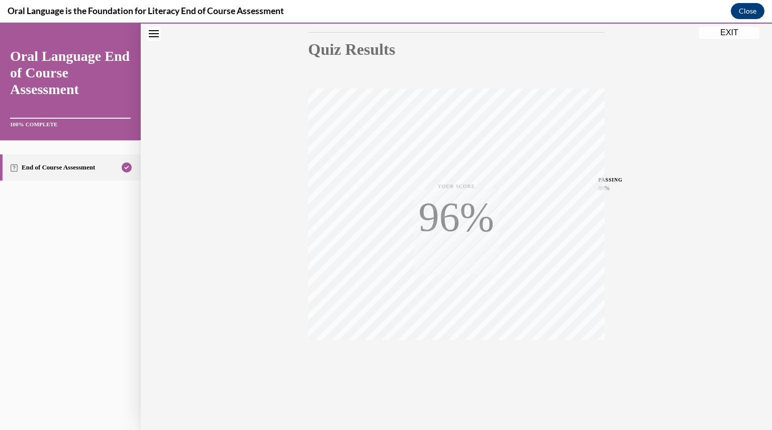
scroll to position [107, 0]
click at [737, 29] on button "EXIT" at bounding box center [729, 33] width 60 height 12
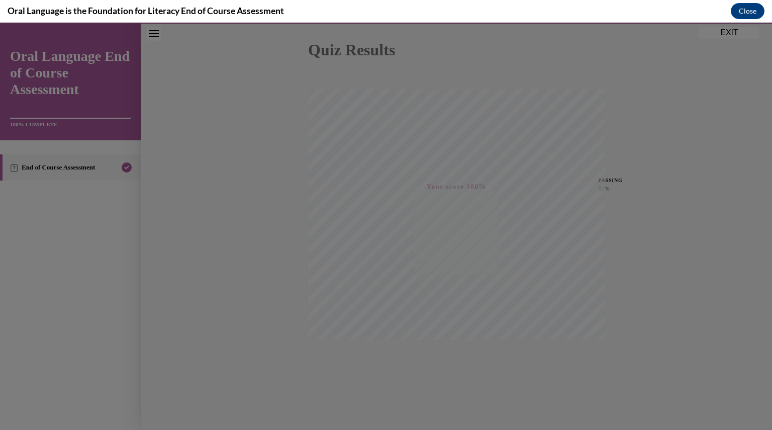
scroll to position [108, 0]
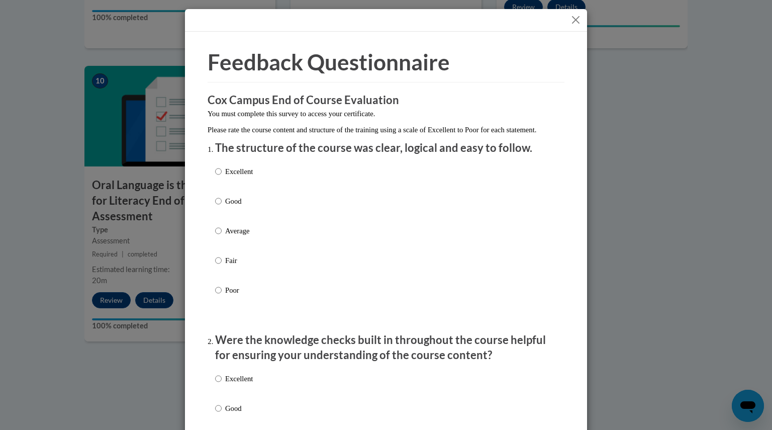
click at [223, 206] on div "Excellent Good Average Fair Poor" at bounding box center [234, 239] width 38 height 156
click at [225, 207] on p "Good" at bounding box center [239, 200] width 28 height 11
click at [222, 207] on input "Good" at bounding box center [218, 200] width 7 height 11
radio input "true"
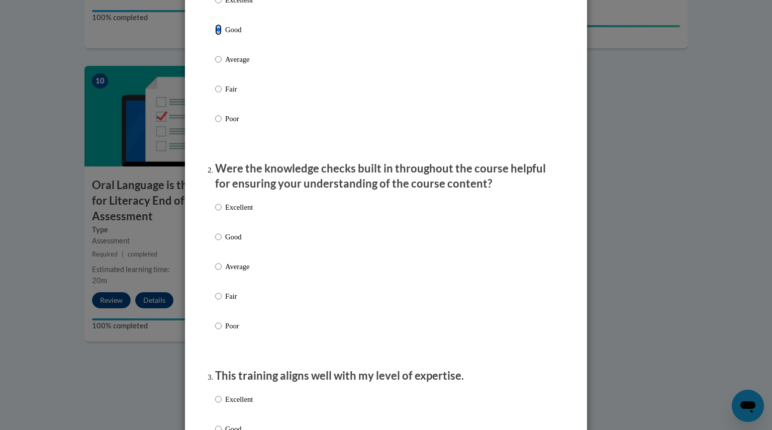
scroll to position [187, 0]
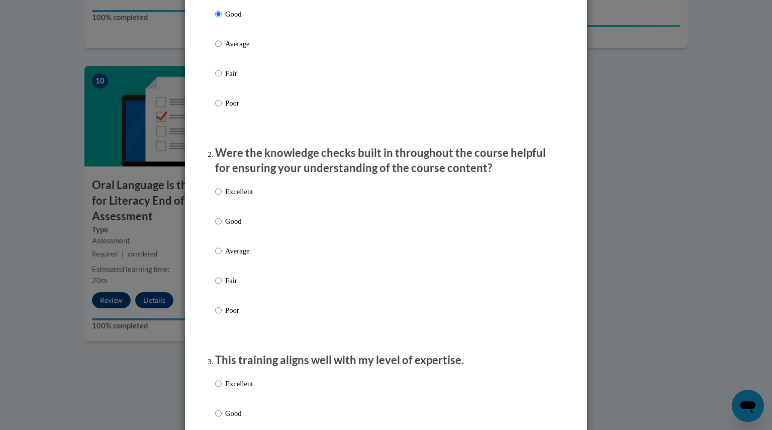
click at [218, 232] on label "Good" at bounding box center [234, 229] width 38 height 27
click at [218, 227] on input "Good" at bounding box center [218, 221] width 7 height 11
radio input "true"
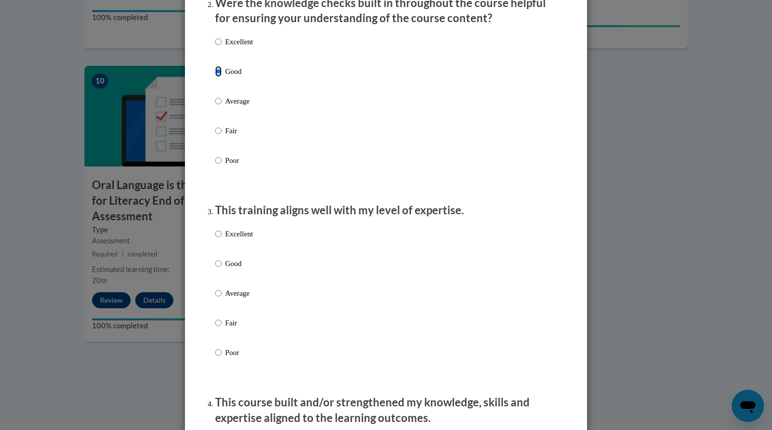
scroll to position [336, 0]
click at [218, 271] on label "Good" at bounding box center [234, 271] width 38 height 27
click at [218, 269] on input "Good" at bounding box center [218, 263] width 7 height 11
radio input "true"
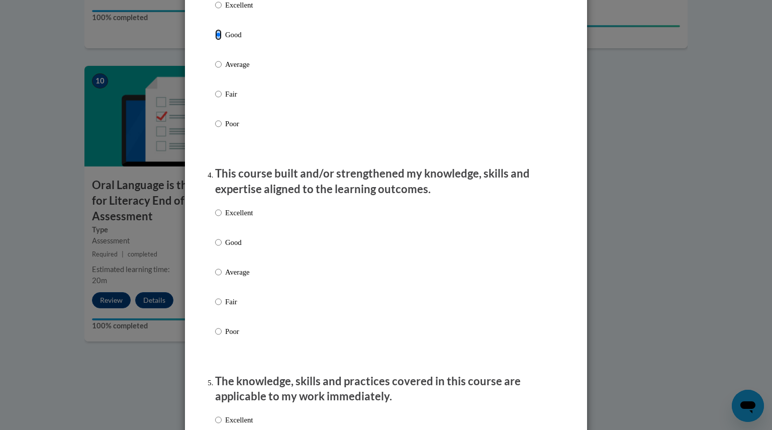
scroll to position [565, 0]
click at [220, 228] on label "Excellent" at bounding box center [234, 220] width 38 height 27
click at [220, 218] on input "Excellent" at bounding box center [218, 212] width 7 height 11
radio input "true"
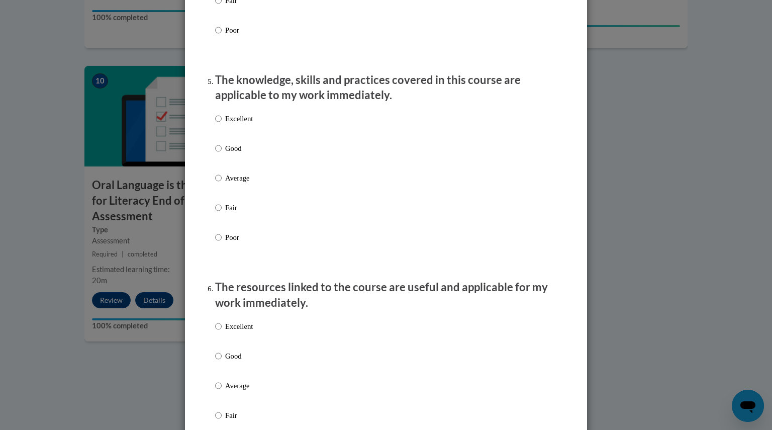
scroll to position [866, 0]
click at [229, 154] on p "Good" at bounding box center [239, 148] width 28 height 11
click at [222, 154] on input "Good" at bounding box center [218, 148] width 7 height 11
radio input "true"
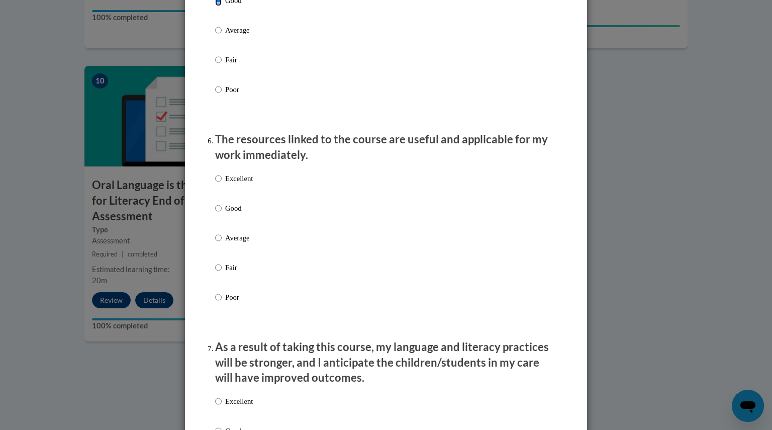
scroll to position [1021, 0]
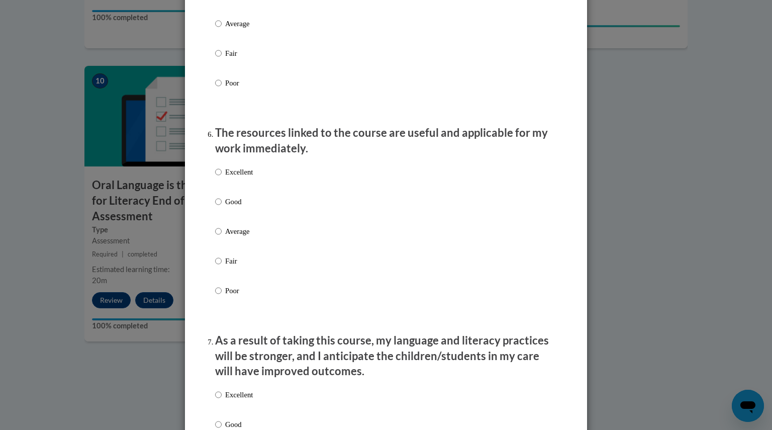
click at [226, 218] on label "Good" at bounding box center [234, 209] width 38 height 27
click at [222, 207] on input "Good" at bounding box center [218, 201] width 7 height 11
radio input "true"
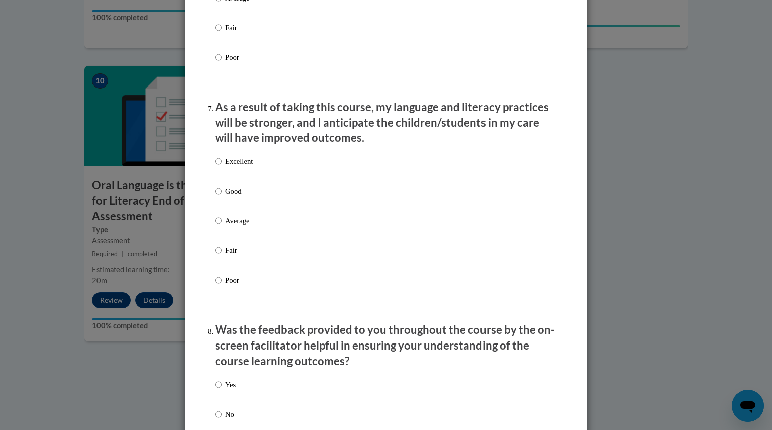
scroll to position [1254, 0]
click at [247, 177] on label "Excellent" at bounding box center [234, 168] width 38 height 27
click at [222, 166] on input "Excellent" at bounding box center [218, 160] width 7 height 11
radio input "true"
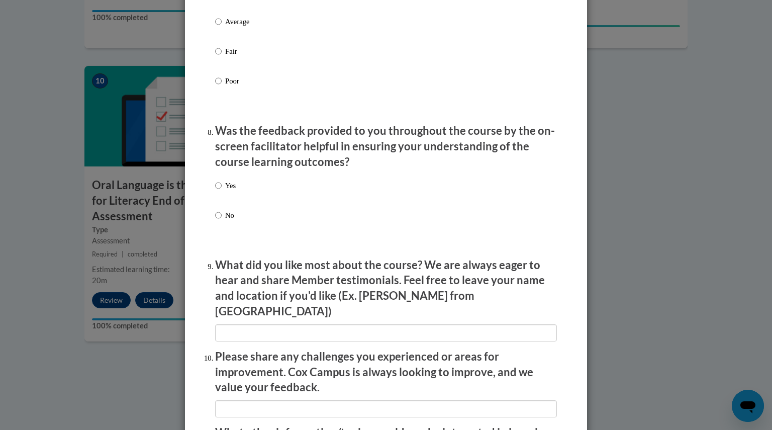
scroll to position [1453, 0]
click at [232, 190] on p "Yes" at bounding box center [230, 184] width 11 height 11
click at [222, 190] on input "Yes" at bounding box center [218, 184] width 7 height 11
radio input "true"
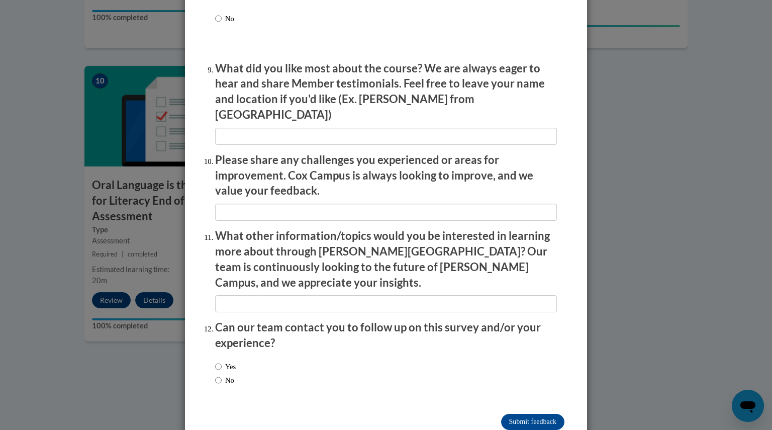
scroll to position [1660, 0]
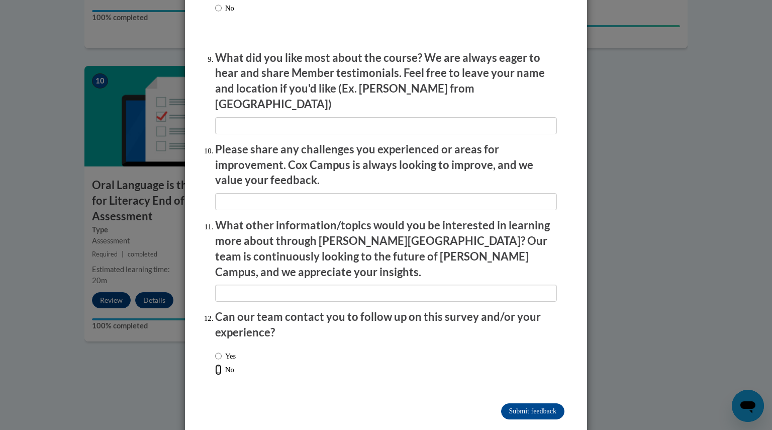
click at [217, 364] on input "No" at bounding box center [218, 369] width 7 height 11
radio input "true"
click at [542, 403] on input "Submit feedback" at bounding box center [532, 411] width 63 height 16
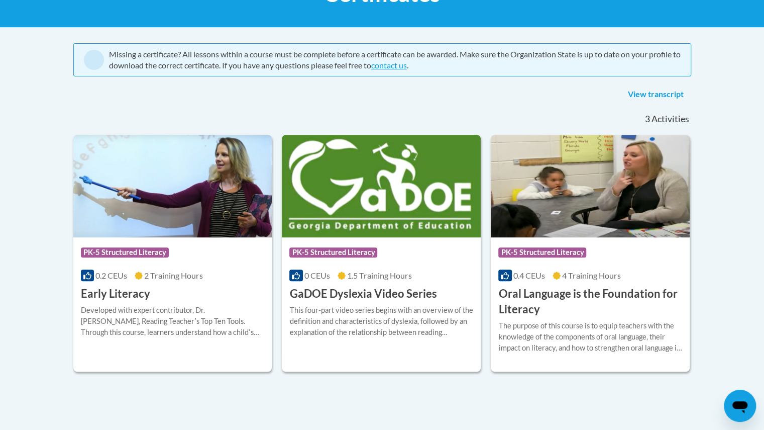
scroll to position [225, 0]
